Goal: Information Seeking & Learning: Understand process/instructions

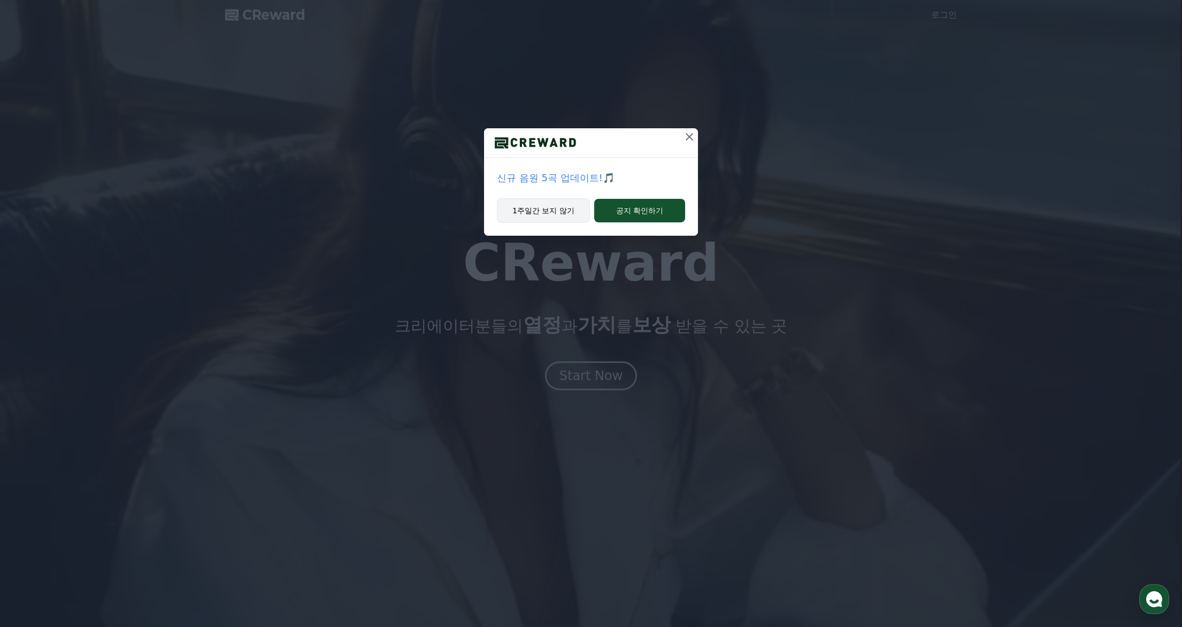
click at [561, 212] on button "1주일간 보지 않기" at bounding box center [543, 210] width 93 height 25
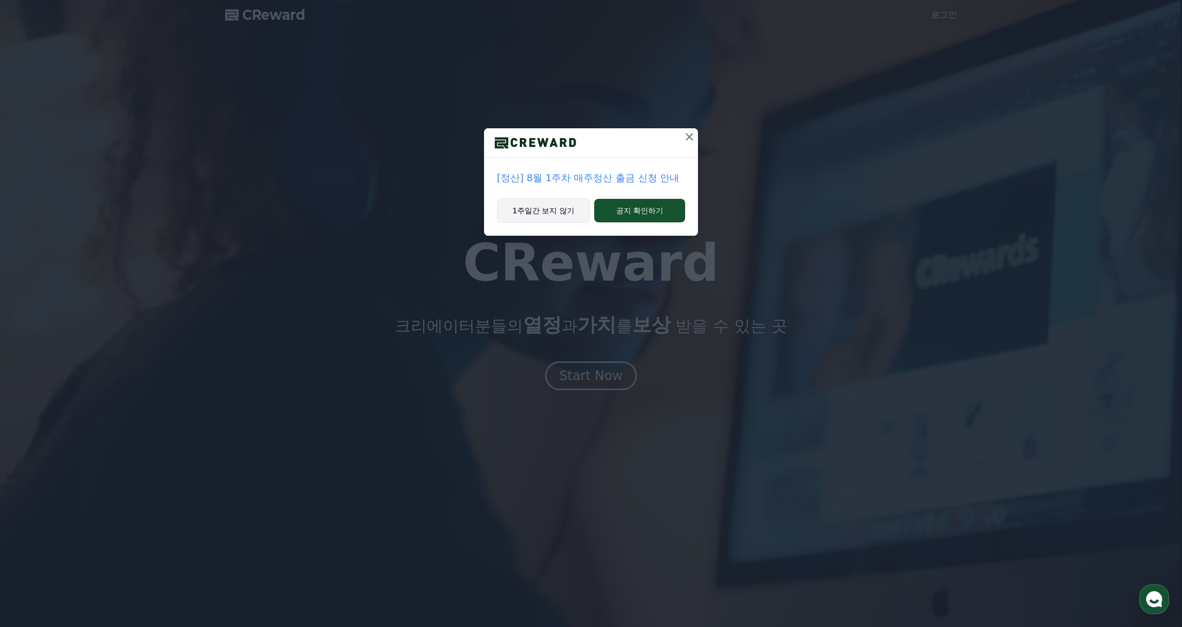
click at [554, 207] on button "1주일간 보지 않기" at bounding box center [543, 210] width 93 height 25
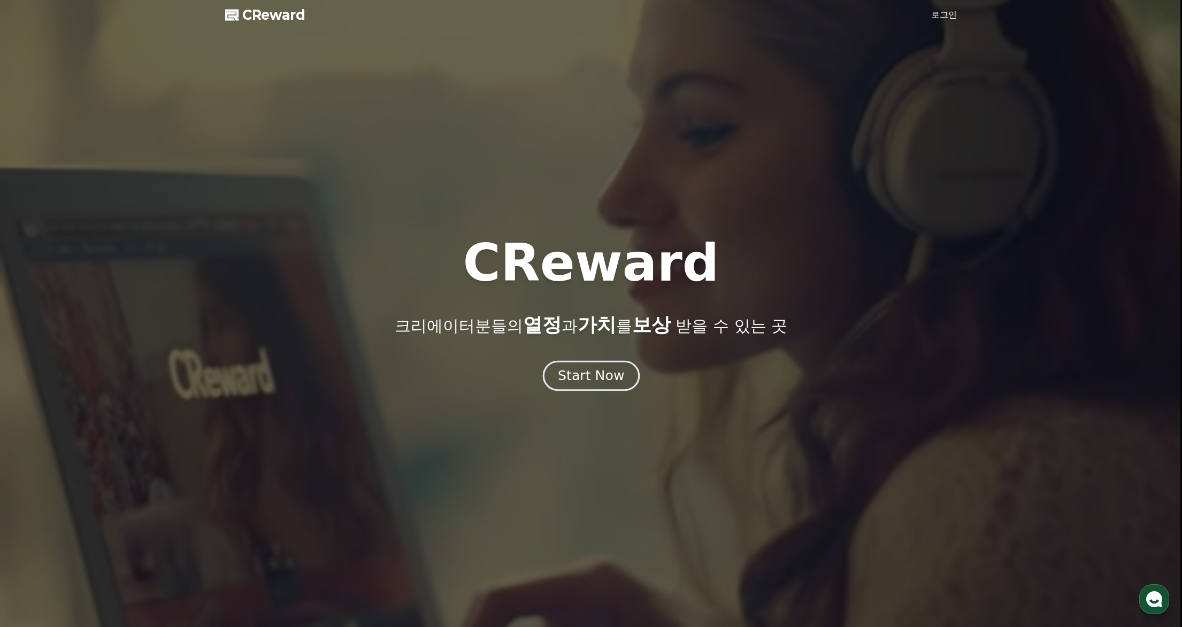
click at [615, 378] on div "Start Now" at bounding box center [591, 376] width 66 height 18
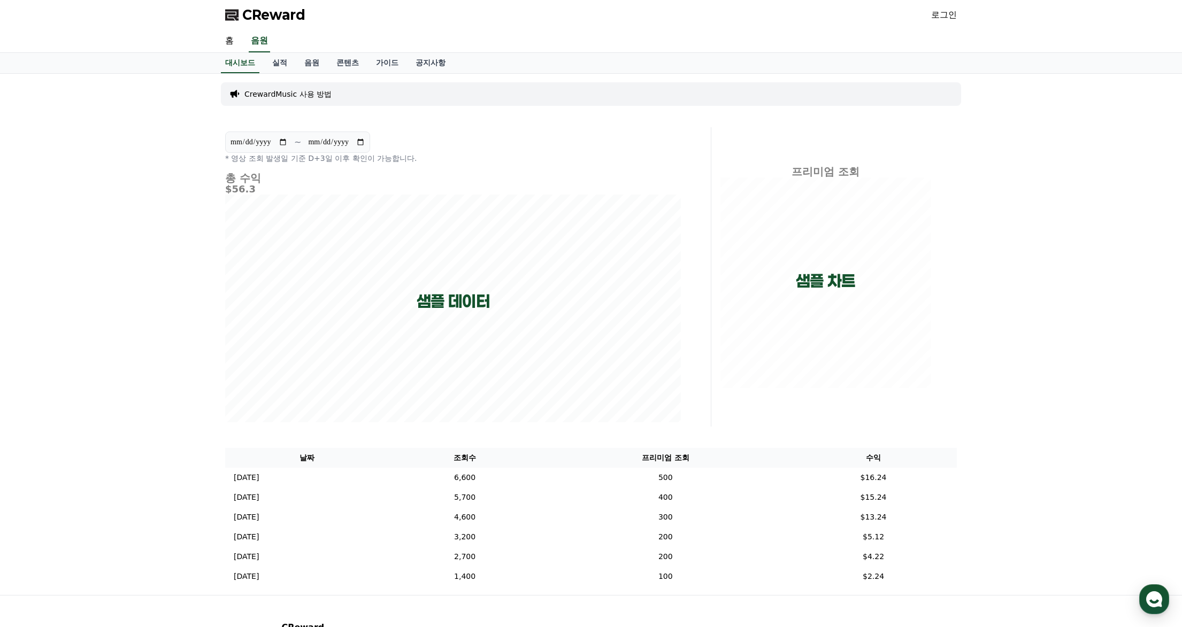
click at [933, 16] on div "CReward 로그인" at bounding box center [591, 15] width 749 height 30
click at [943, 15] on link "로그인" at bounding box center [944, 15] width 26 height 13
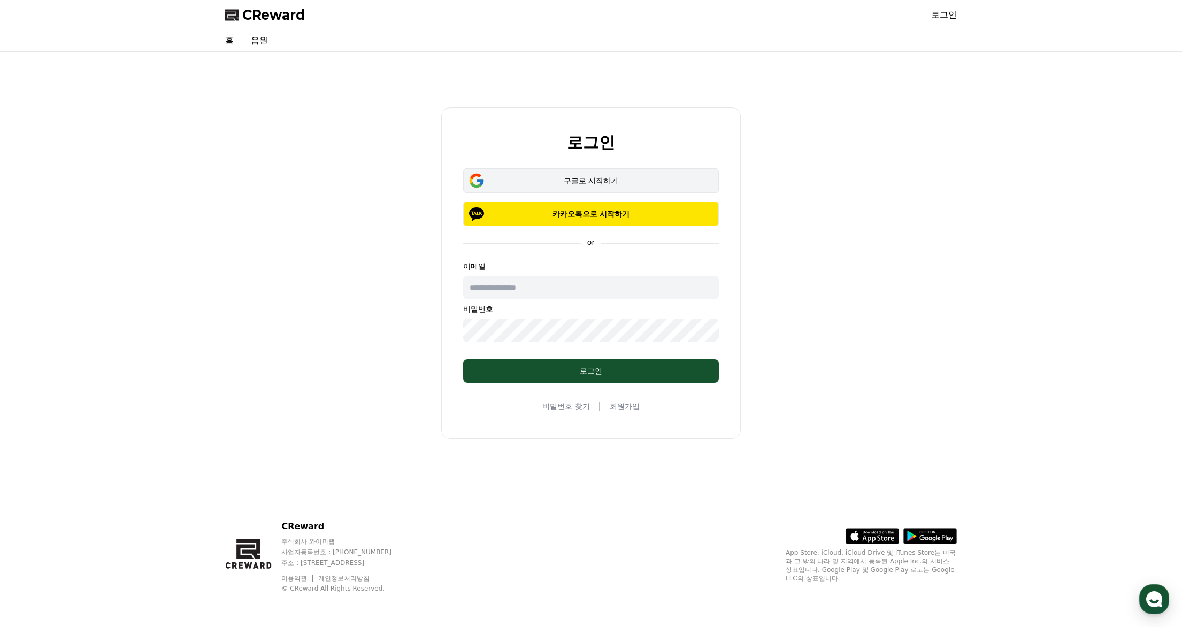
click at [631, 180] on div "구글로 시작하기" at bounding box center [591, 180] width 225 height 11
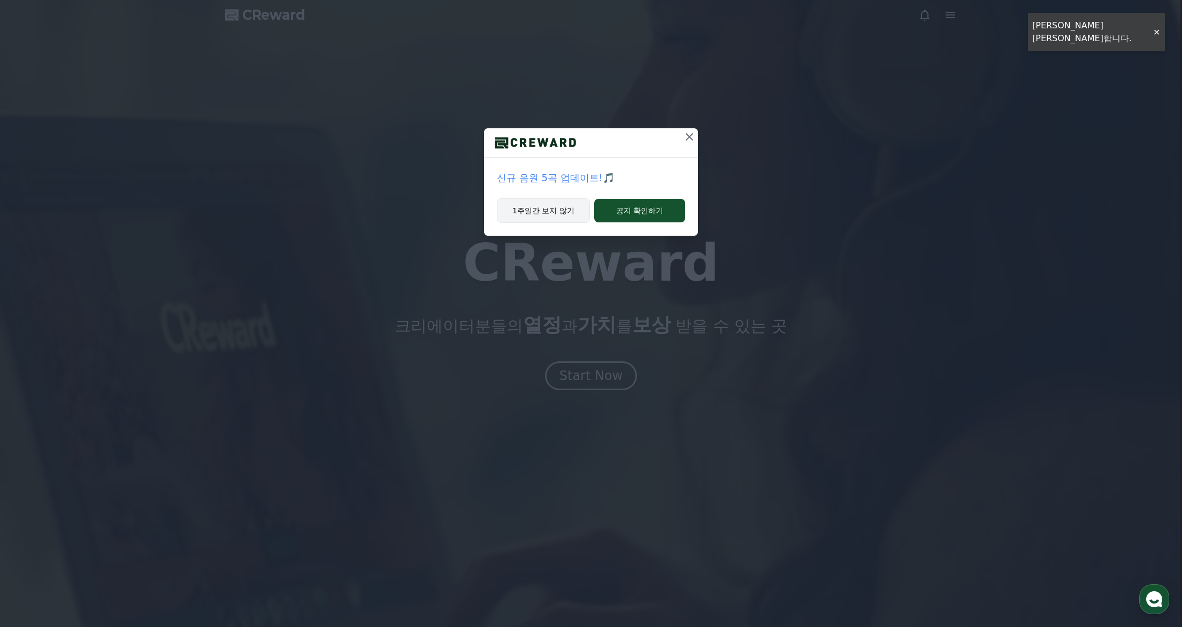
click at [543, 209] on button "1주일간 보지 않기" at bounding box center [543, 210] width 93 height 25
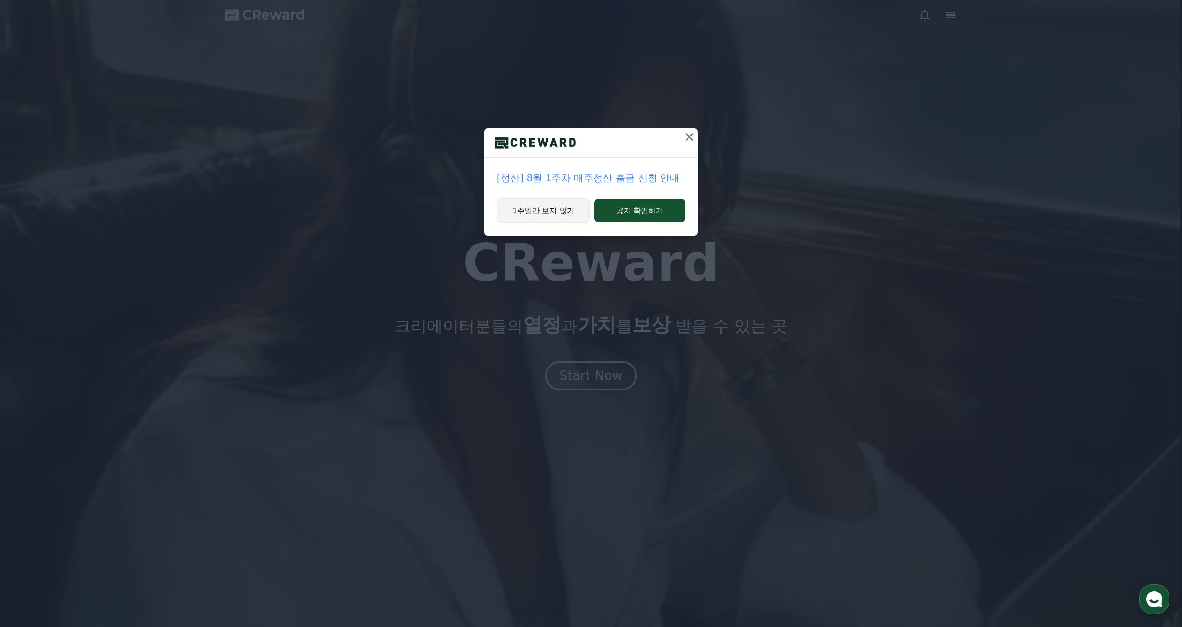
click at [542, 209] on button "1주일간 보지 않기" at bounding box center [543, 210] width 93 height 25
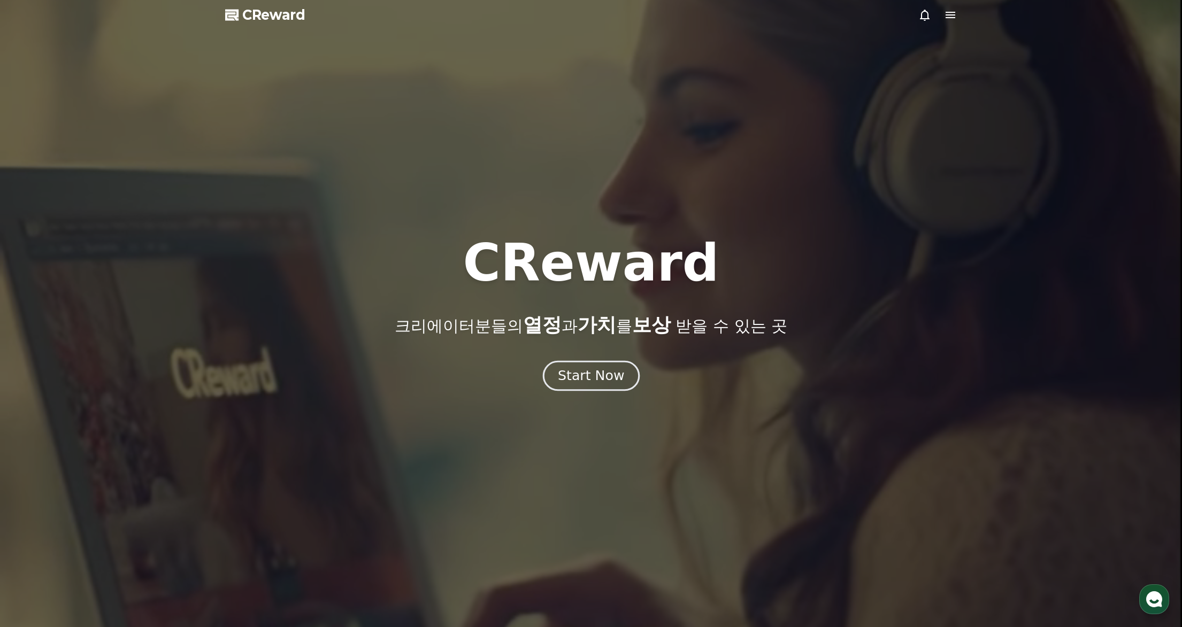
click at [608, 367] on div "Start Now" at bounding box center [591, 376] width 66 height 18
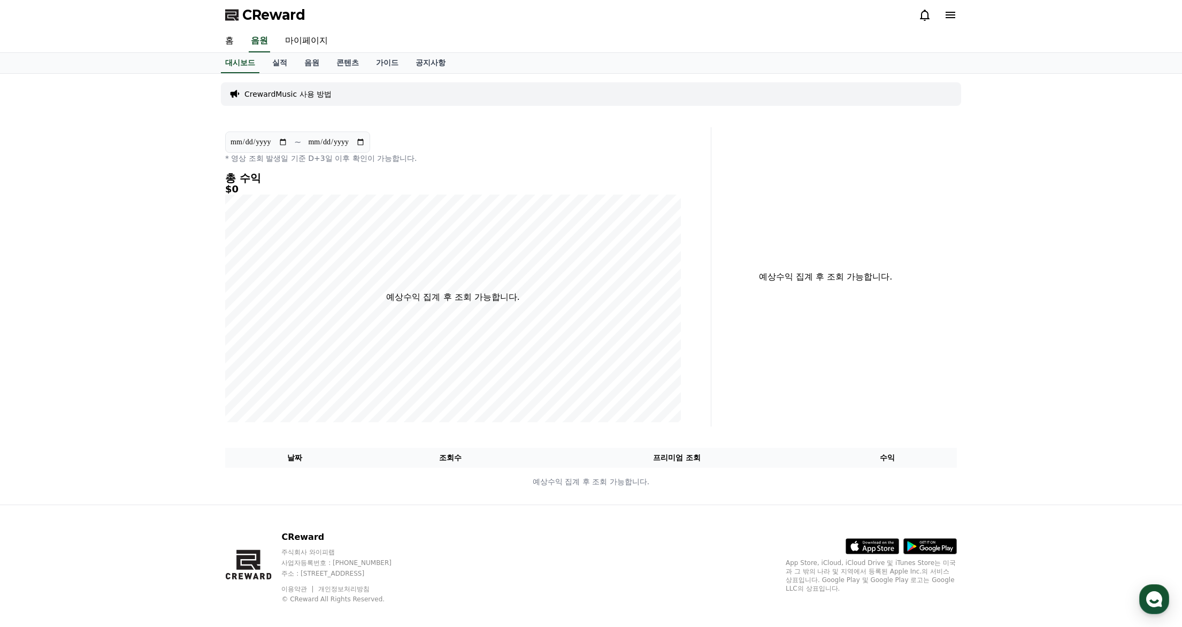
click at [275, 94] on p "CrewardMusic 사용 방법" at bounding box center [287, 94] width 87 height 11
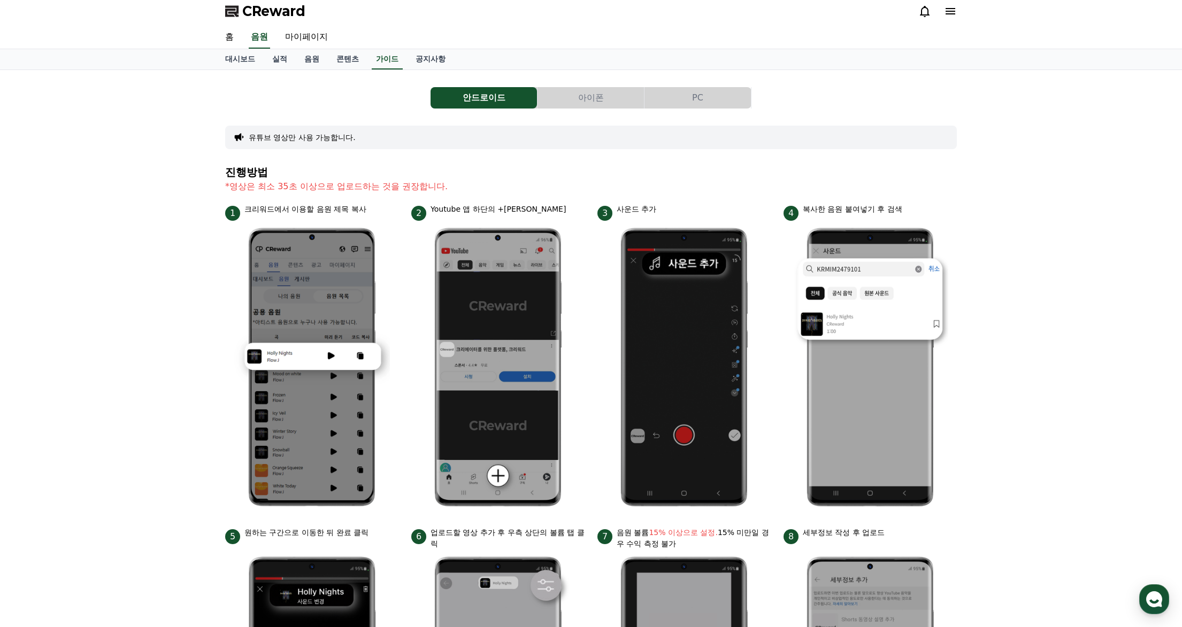
scroll to position [4, 0]
click at [683, 94] on button "PC" at bounding box center [697, 97] width 106 height 21
